Goal: Task Accomplishment & Management: Manage account settings

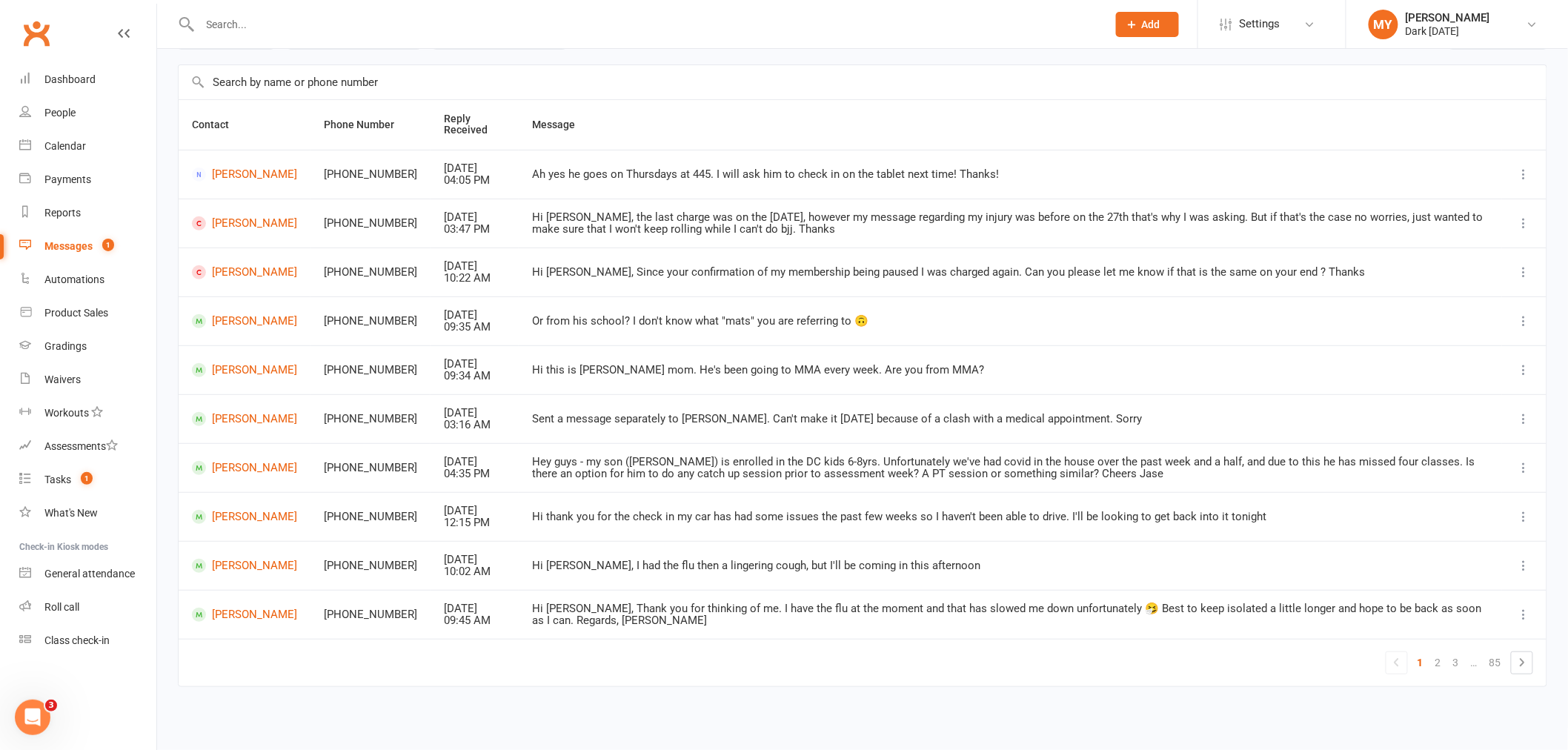
click at [313, 5] on div at bounding box center [636, 24] width 919 height 48
click at [311, 11] on div at bounding box center [636, 24] width 919 height 48
click at [291, 23] on input "text" at bounding box center [646, 24] width 901 height 21
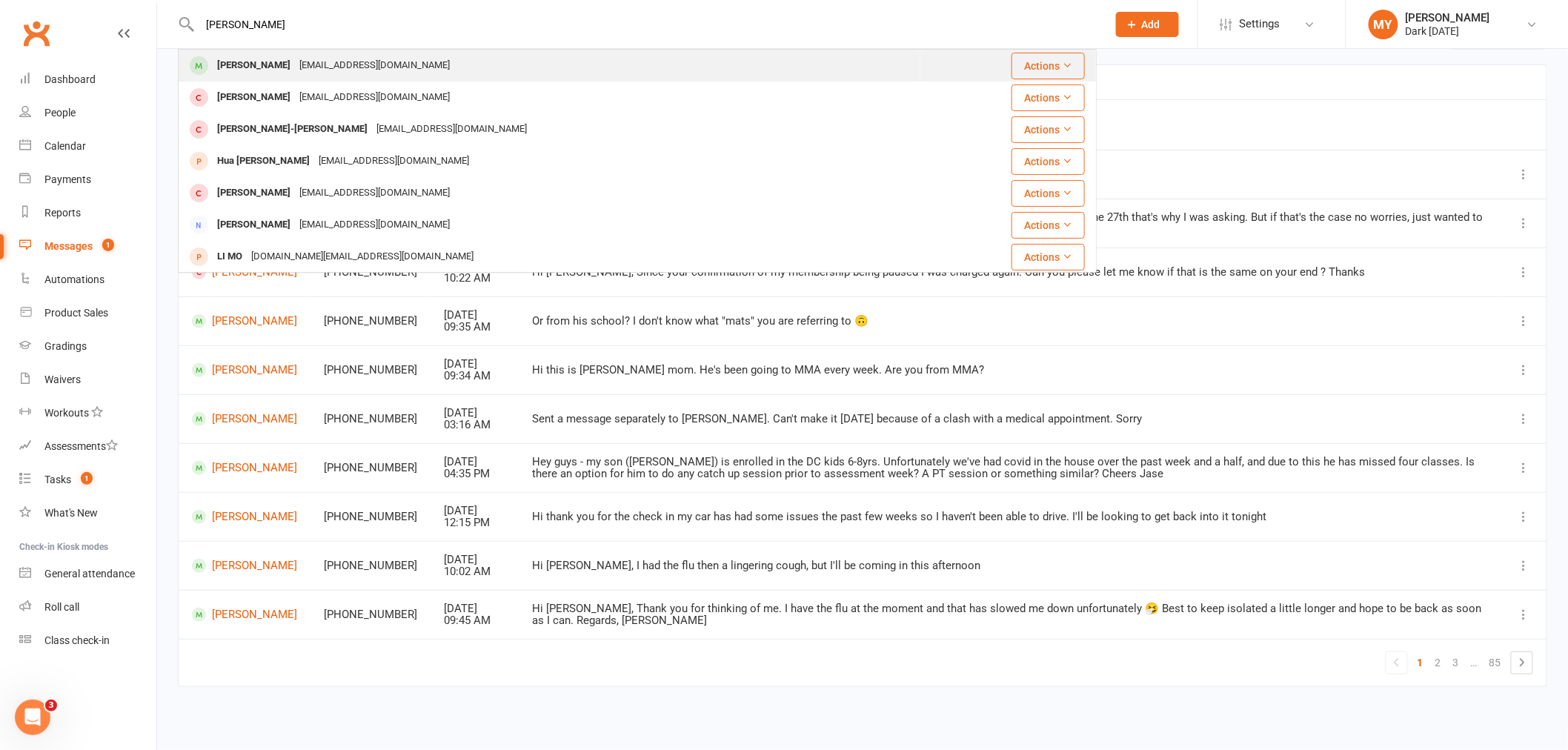
type input "[PERSON_NAME]"
click at [347, 67] on div "[EMAIL_ADDRESS][DOMAIN_NAME]" at bounding box center [374, 66] width 159 height 21
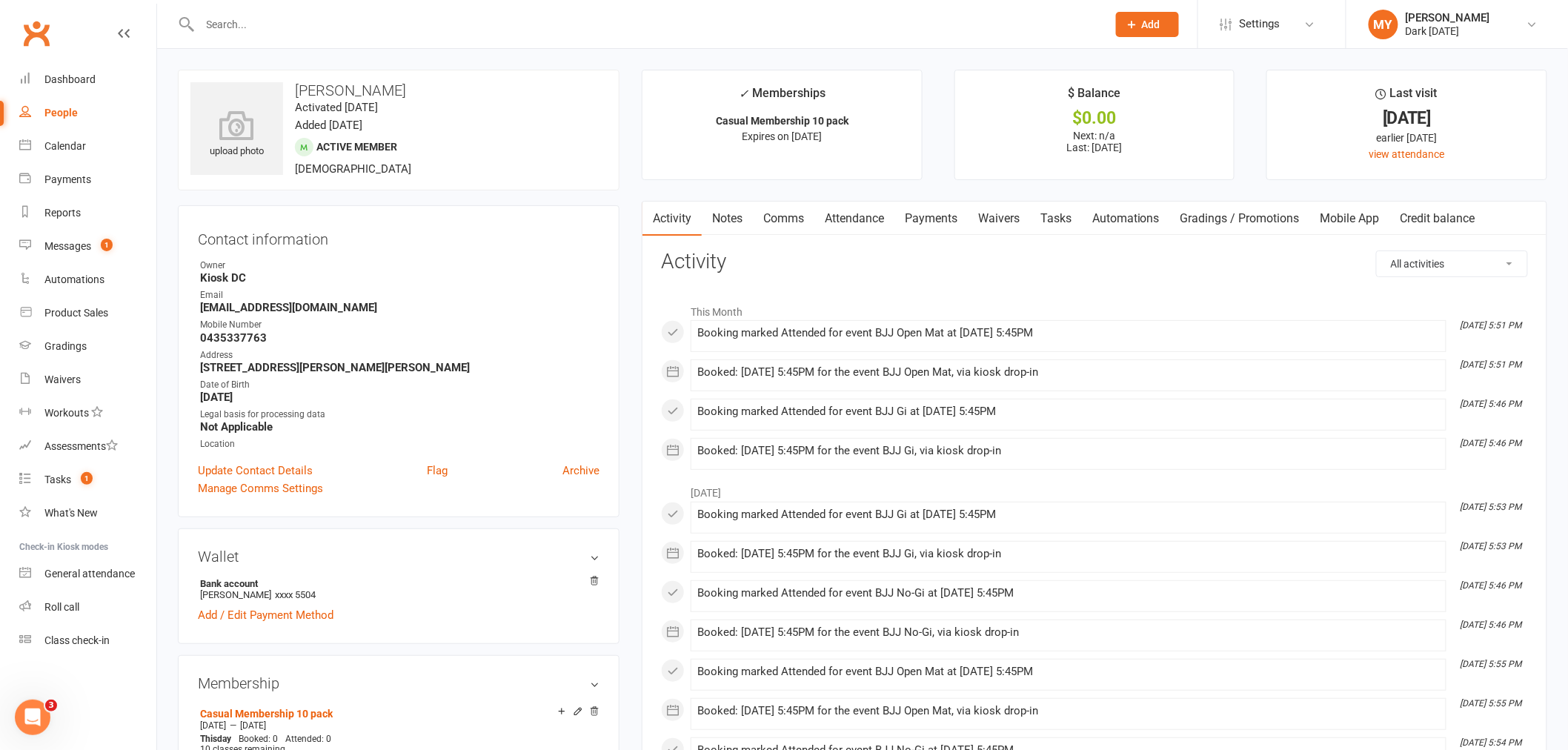
click at [858, 219] on link "Attendance" at bounding box center [854, 218] width 80 height 34
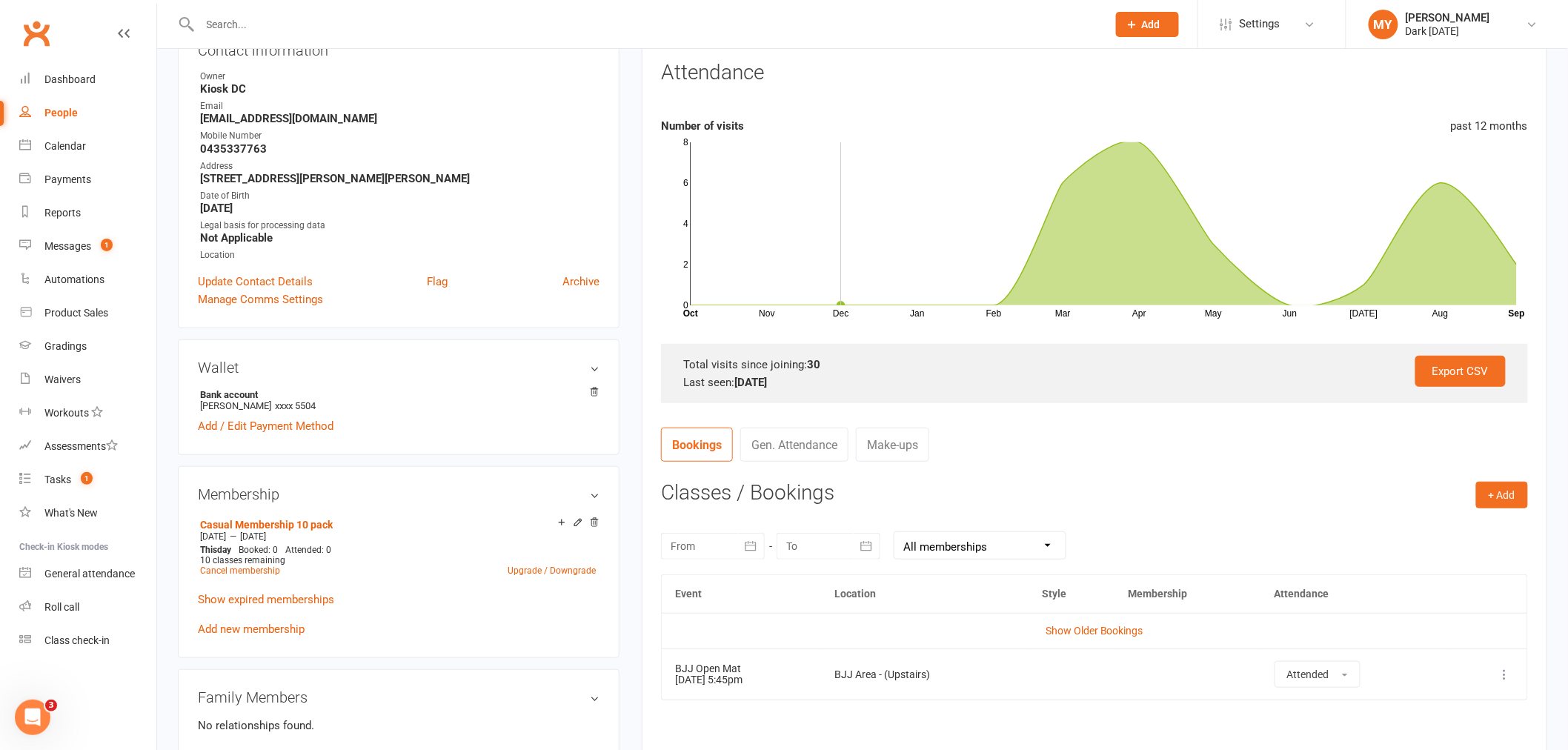
scroll to position [411, 0]
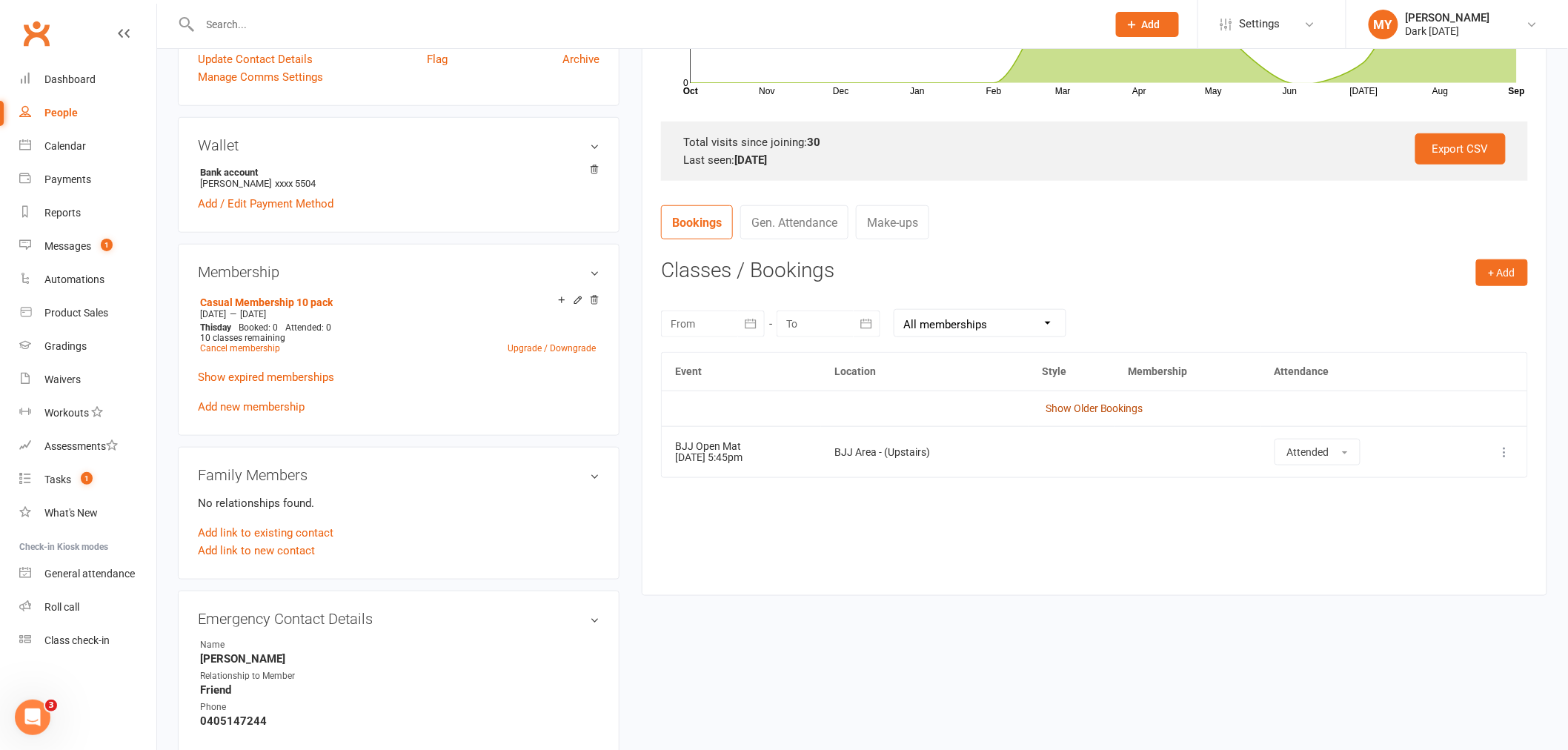
click at [1077, 412] on link "Show Older Bookings" at bounding box center [1094, 409] width 98 height 12
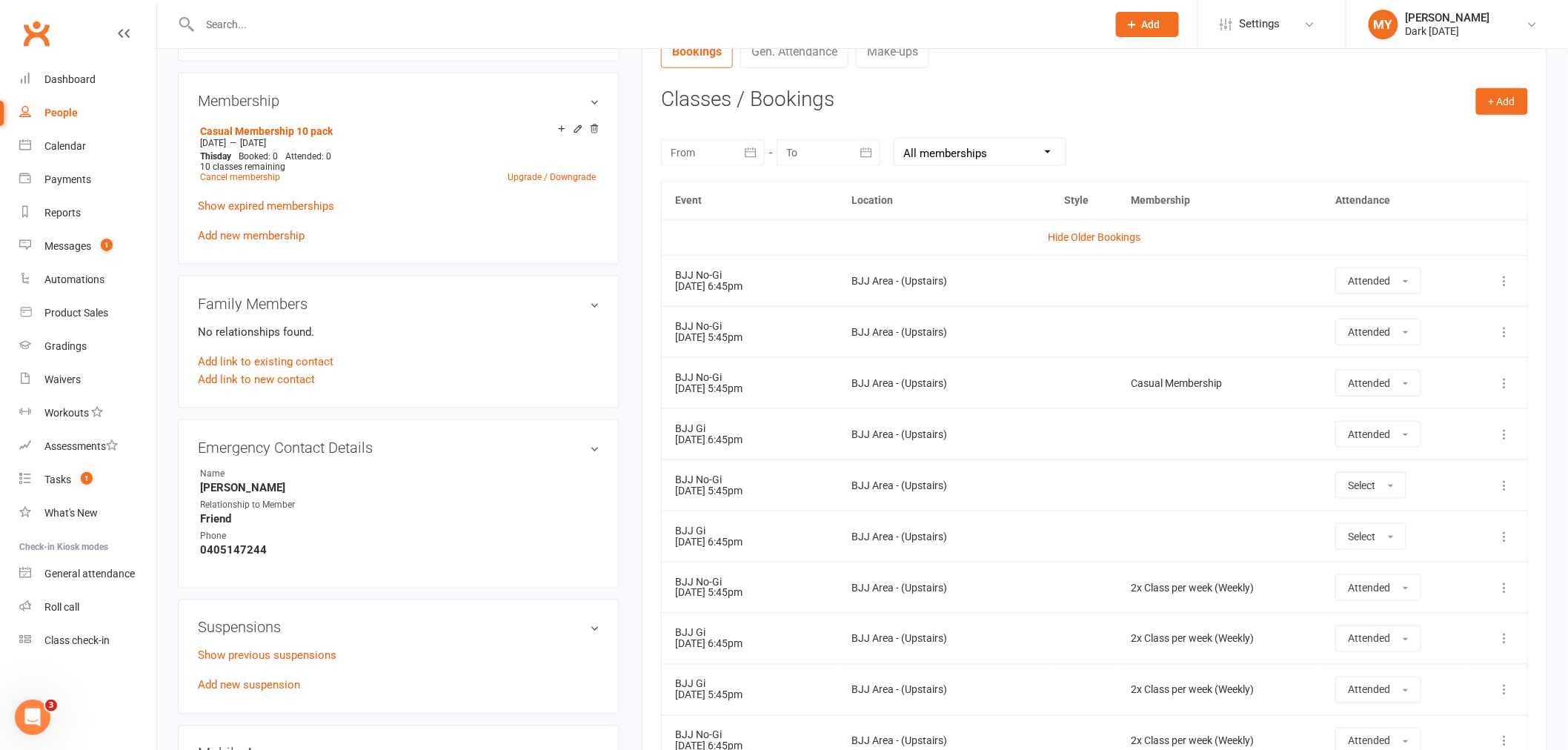
scroll to position [575, 0]
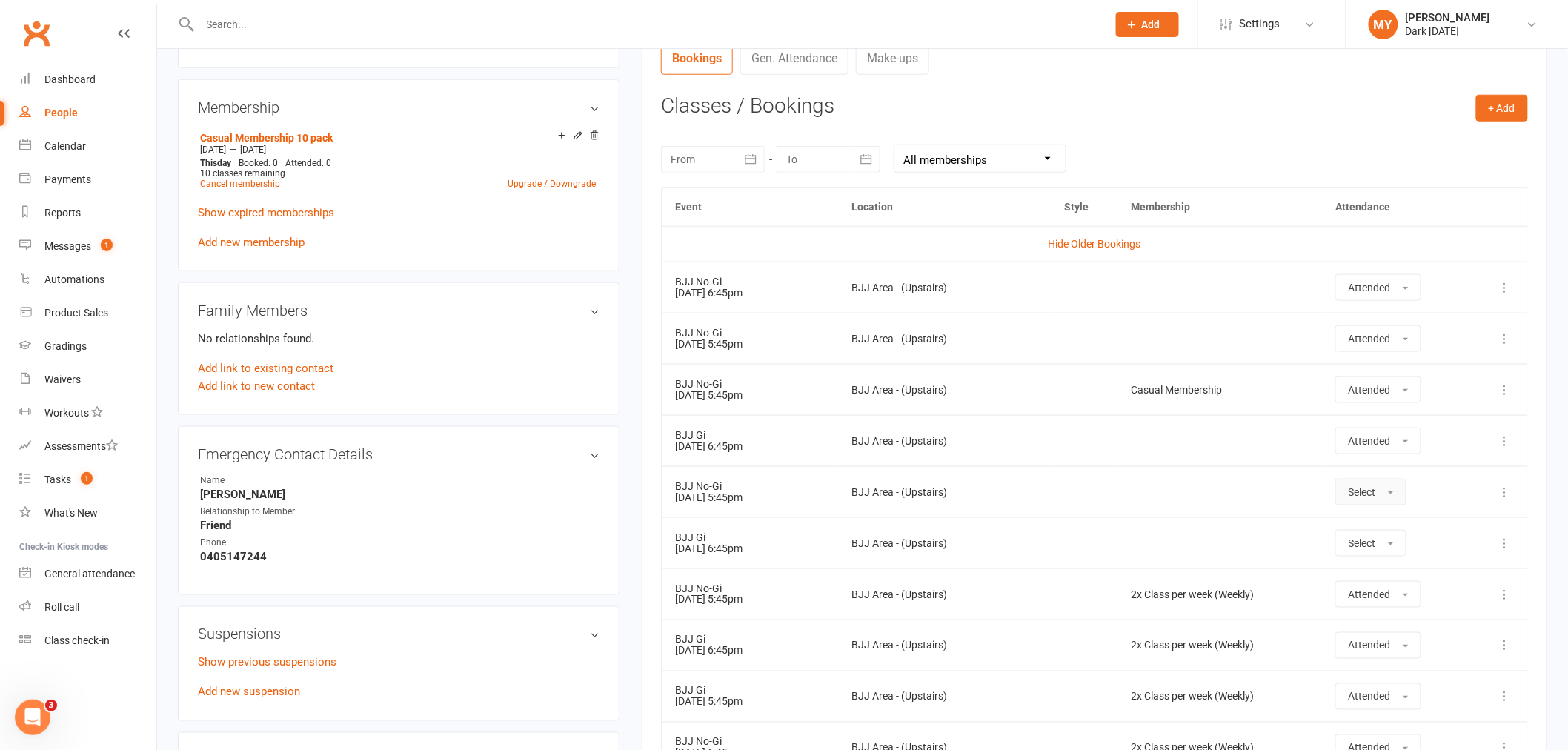
click at [1404, 486] on button "Select" at bounding box center [1370, 492] width 71 height 27
click at [1396, 524] on link "Attended" at bounding box center [1409, 525] width 146 height 30
click at [1396, 549] on button "Select" at bounding box center [1370, 543] width 71 height 27
click at [1369, 575] on span "Attended" at bounding box center [1370, 575] width 44 height 13
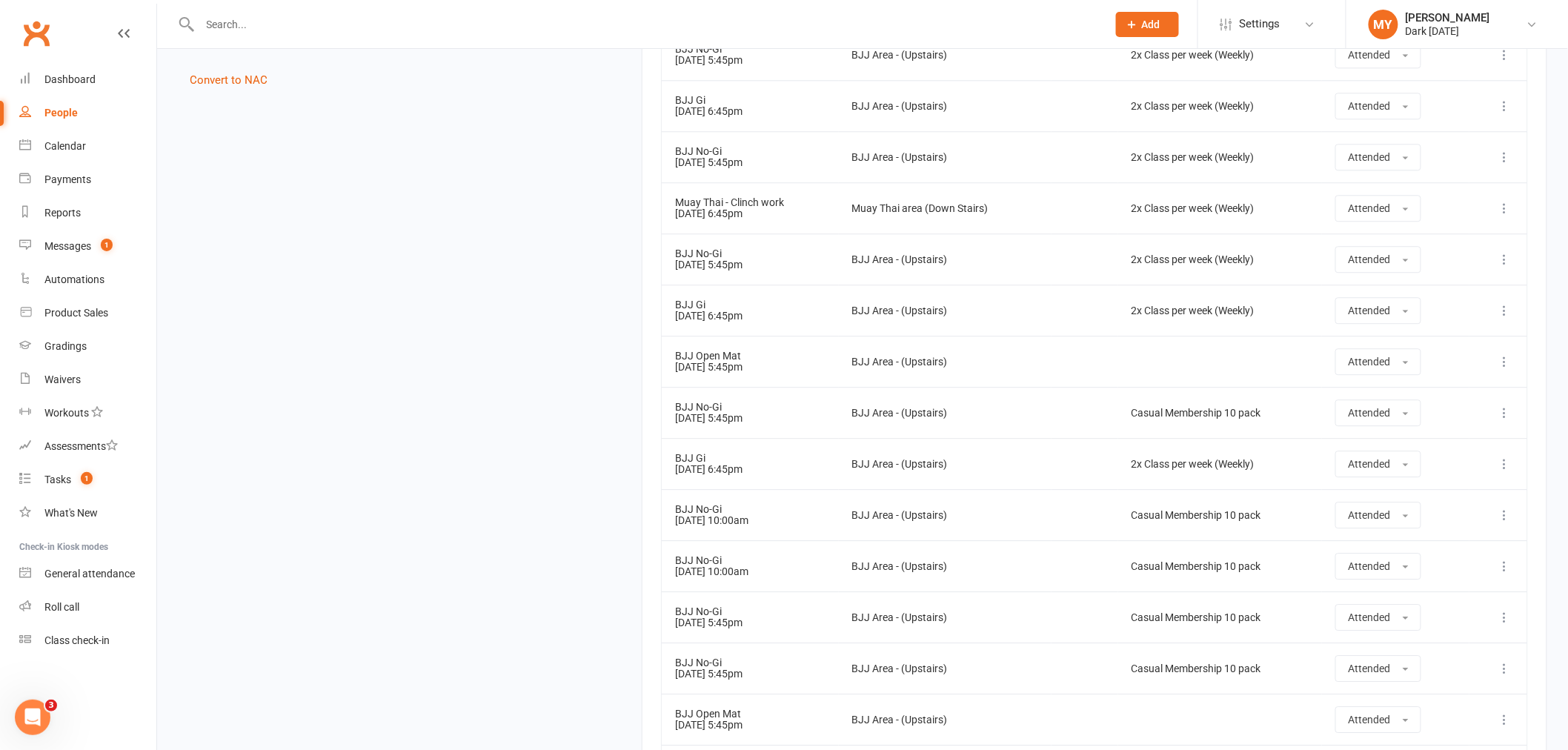
scroll to position [1691, 0]
